Goal: Navigation & Orientation: Find specific page/section

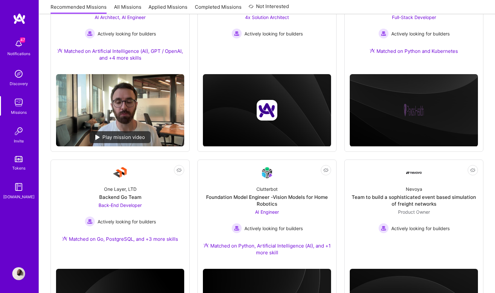
scroll to position [291, 0]
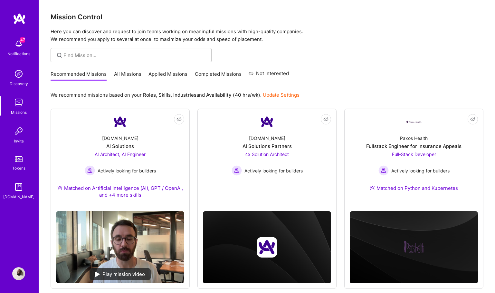
click at [42, 22] on div "Mission Control Here you can discover and request to join teams working on mean…" at bounding box center [267, 21] width 456 height 43
click at [23, 21] on img at bounding box center [19, 19] width 13 height 12
